Goal: Information Seeking & Learning: Learn about a topic

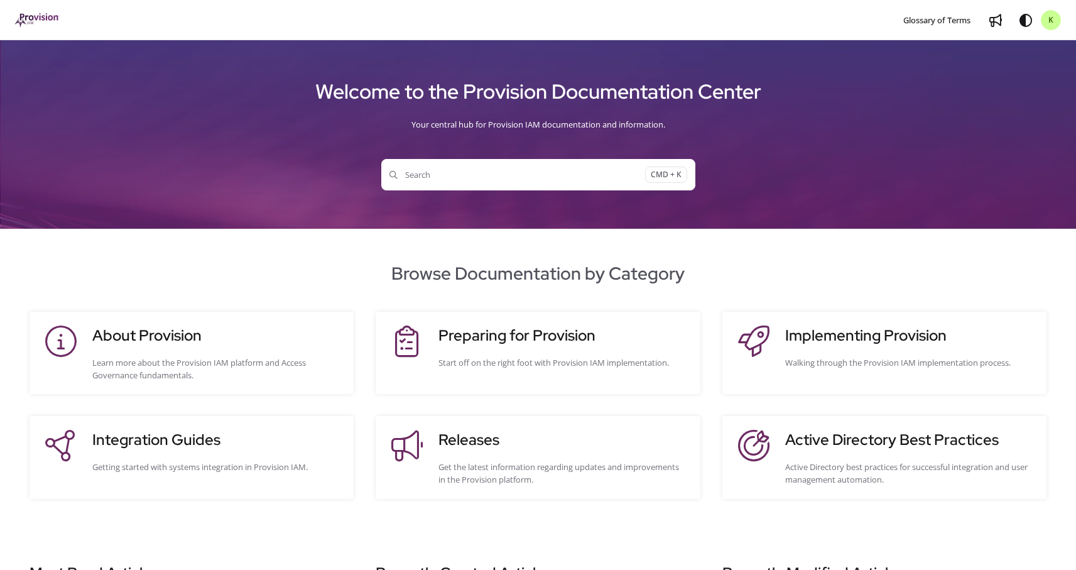
click at [217, 197] on div "Welcome to the Provision Documentation Center Your central hub for Provision IA…" at bounding box center [538, 134] width 1076 height 188
click at [511, 435] on h3 "Releases" at bounding box center [563, 439] width 249 height 23
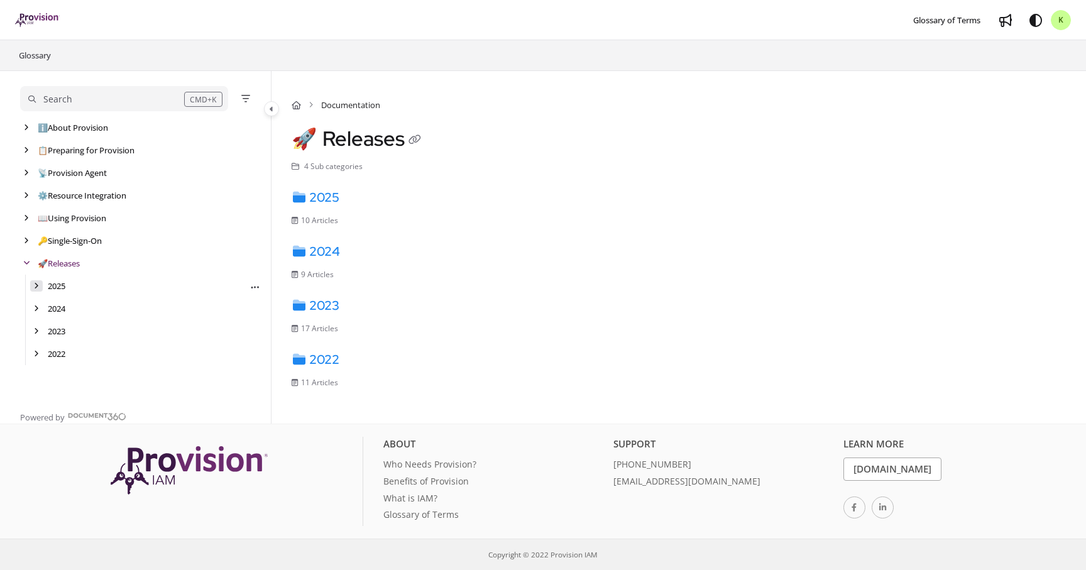
click at [31, 283] on div "arrow" at bounding box center [36, 286] width 13 height 12
click at [69, 308] on link "[DATE]" at bounding box center [70, 308] width 25 height 13
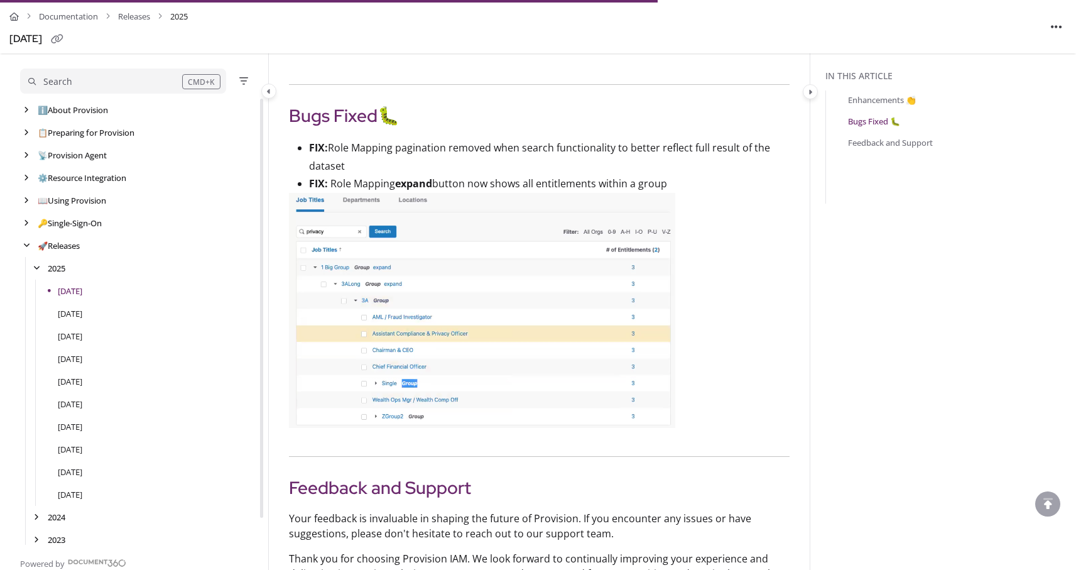
scroll to position [388, 0]
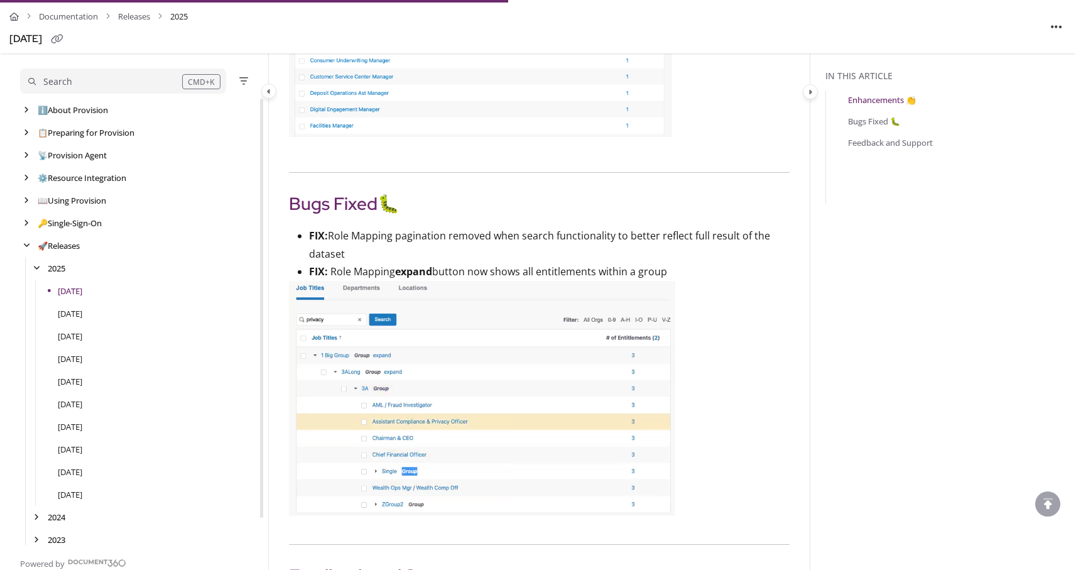
click at [312, 236] on strong "FIX:" at bounding box center [318, 236] width 19 height 14
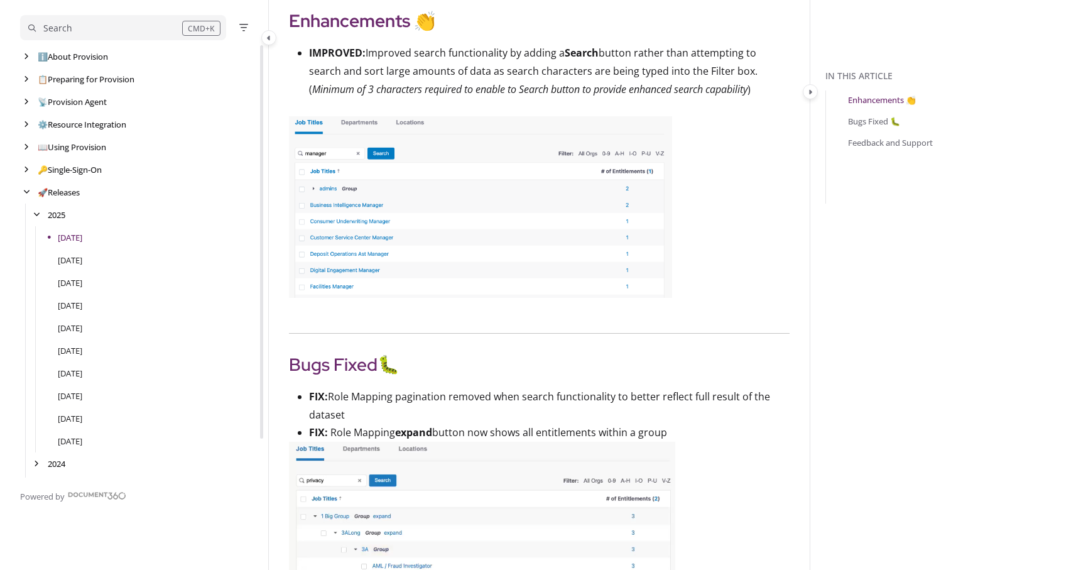
scroll to position [0, 0]
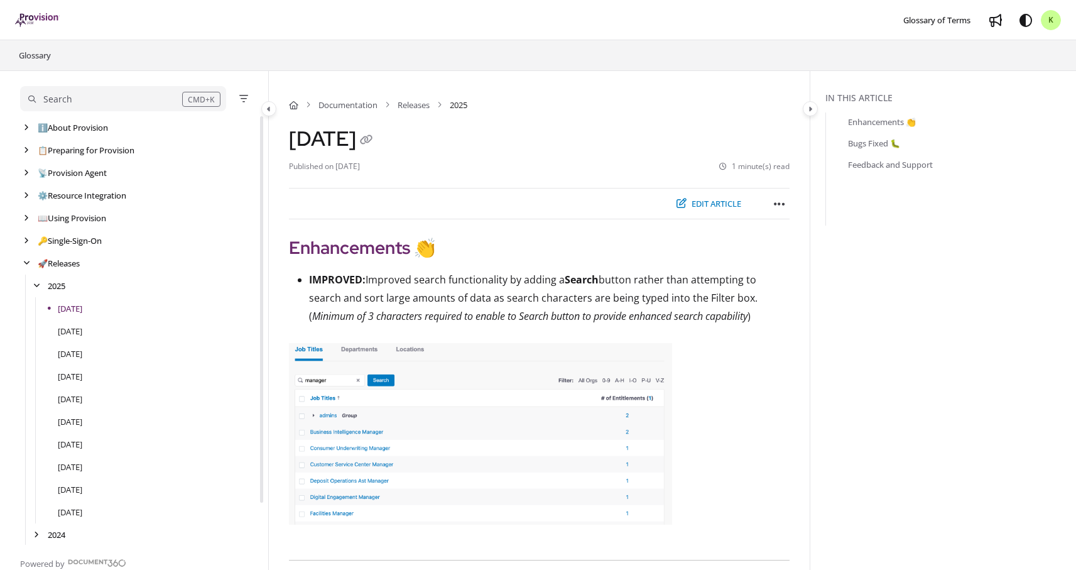
click at [705, 202] on button "Edit article" at bounding box center [709, 204] width 81 height 21
